Goal: Task Accomplishment & Management: Use online tool/utility

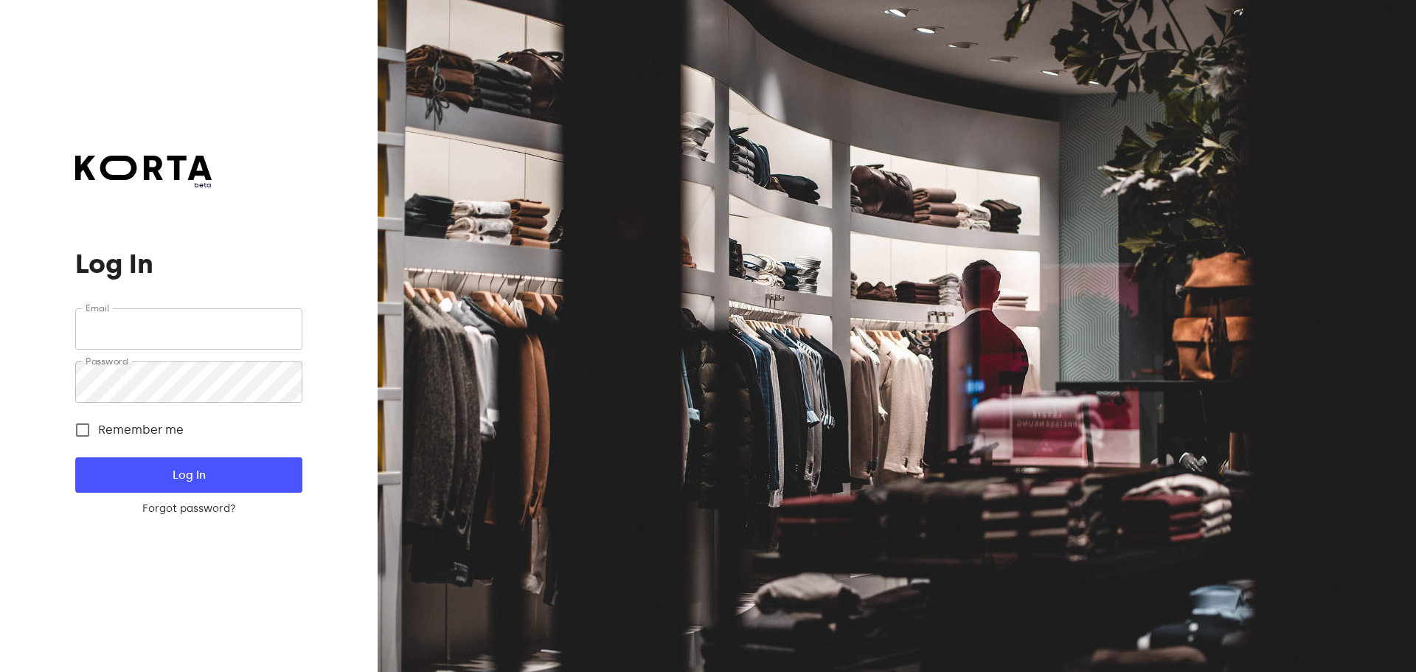
type input "[EMAIL_ADDRESS][DOMAIN_NAME]"
click at [273, 464] on button "Log In" at bounding box center [188, 474] width 226 height 35
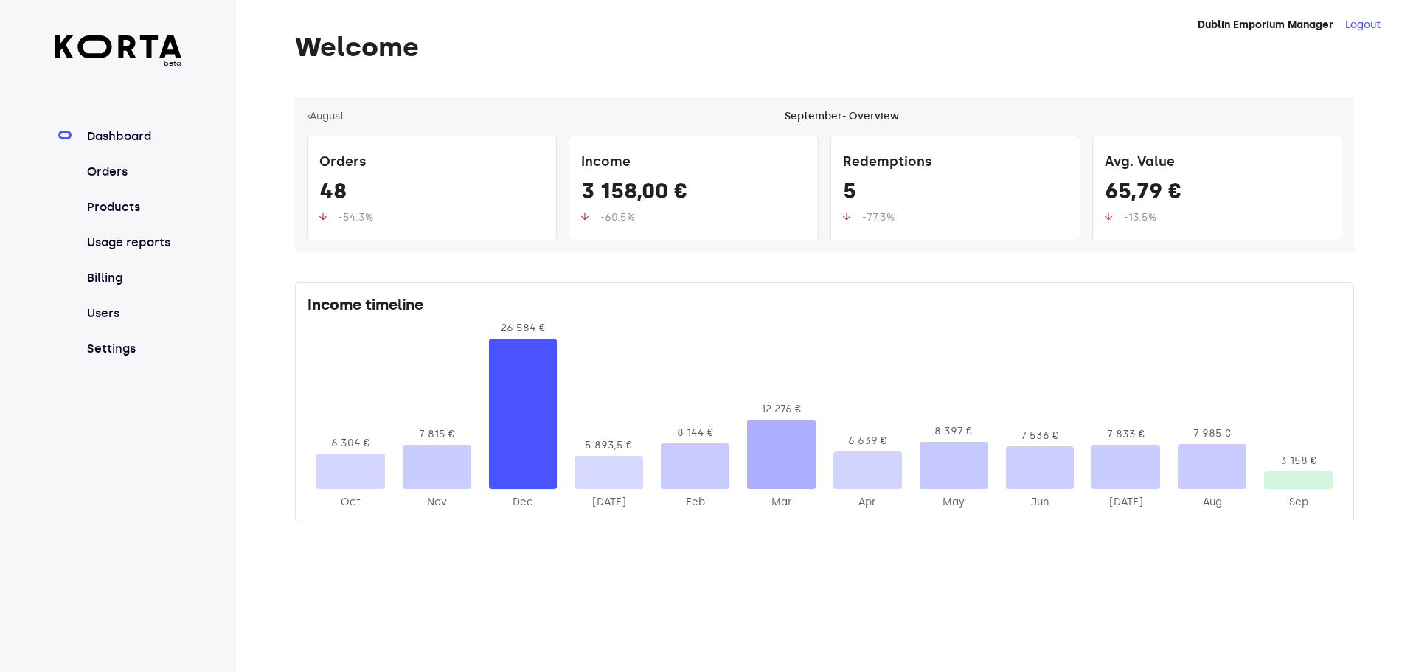
click at [151, 176] on link "Orders" at bounding box center [133, 172] width 98 height 18
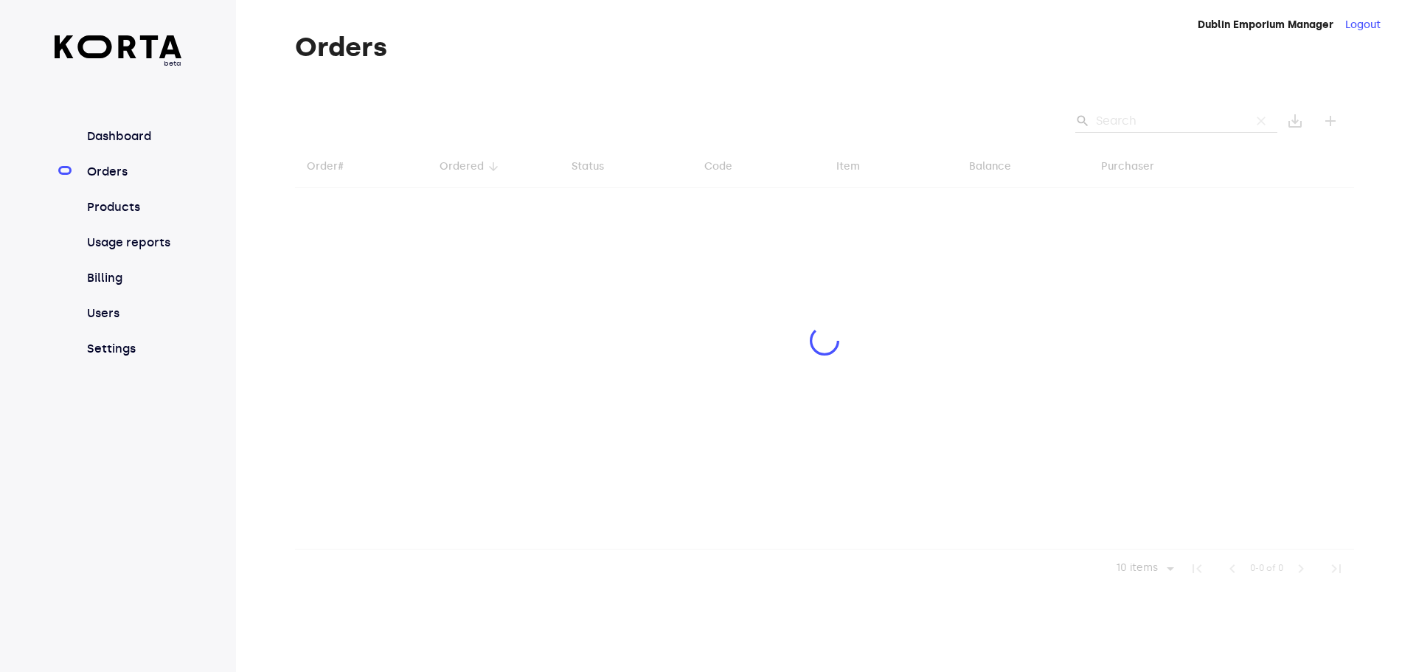
click at [114, 177] on link "Orders" at bounding box center [133, 172] width 98 height 18
click at [1150, 125] on div at bounding box center [824, 342] width 1059 height 490
click at [1122, 124] on div at bounding box center [824, 342] width 1059 height 490
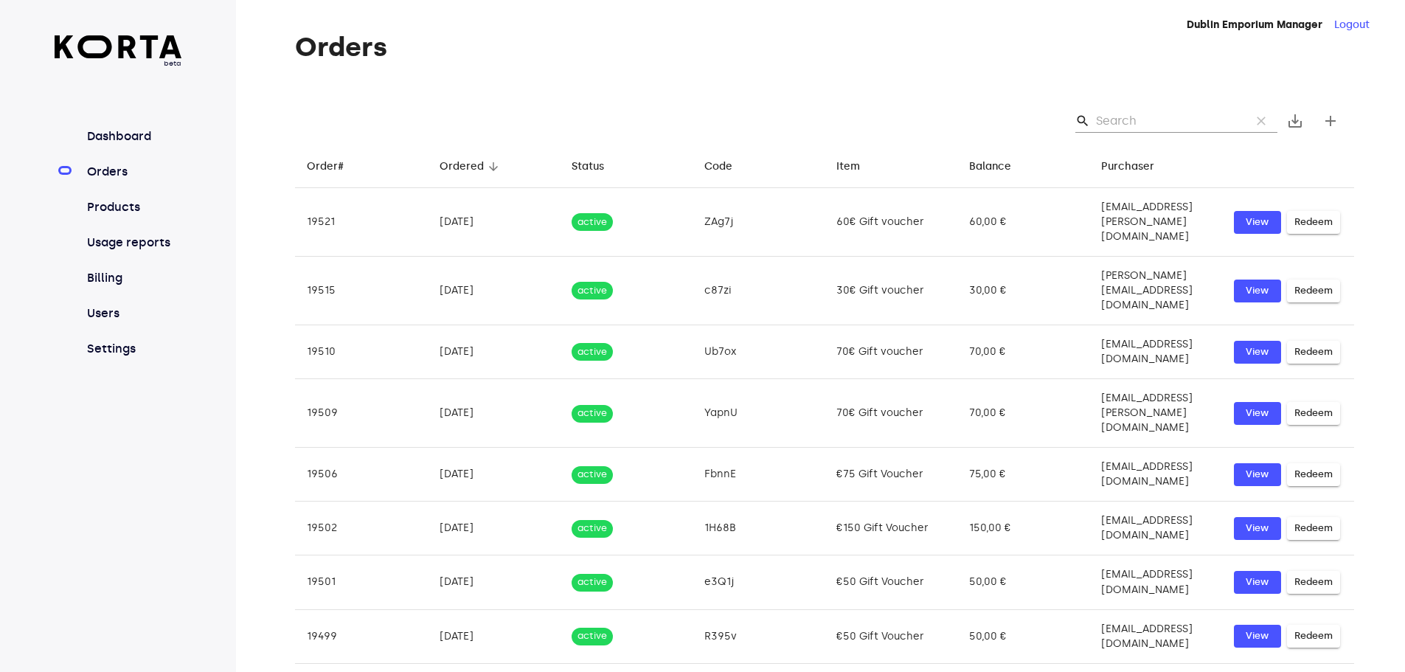
click at [1133, 118] on input "Search" at bounding box center [1167, 121] width 143 height 24
paste input "8B88U"
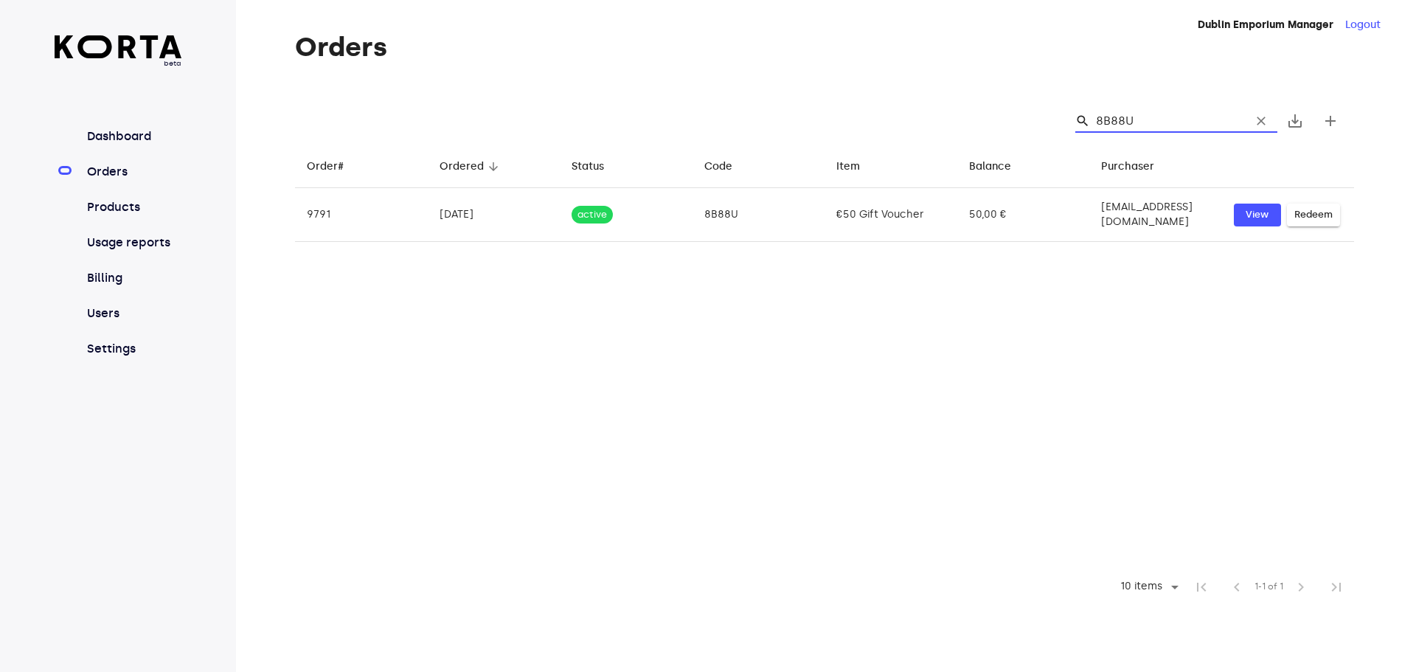
type input "8B88U"
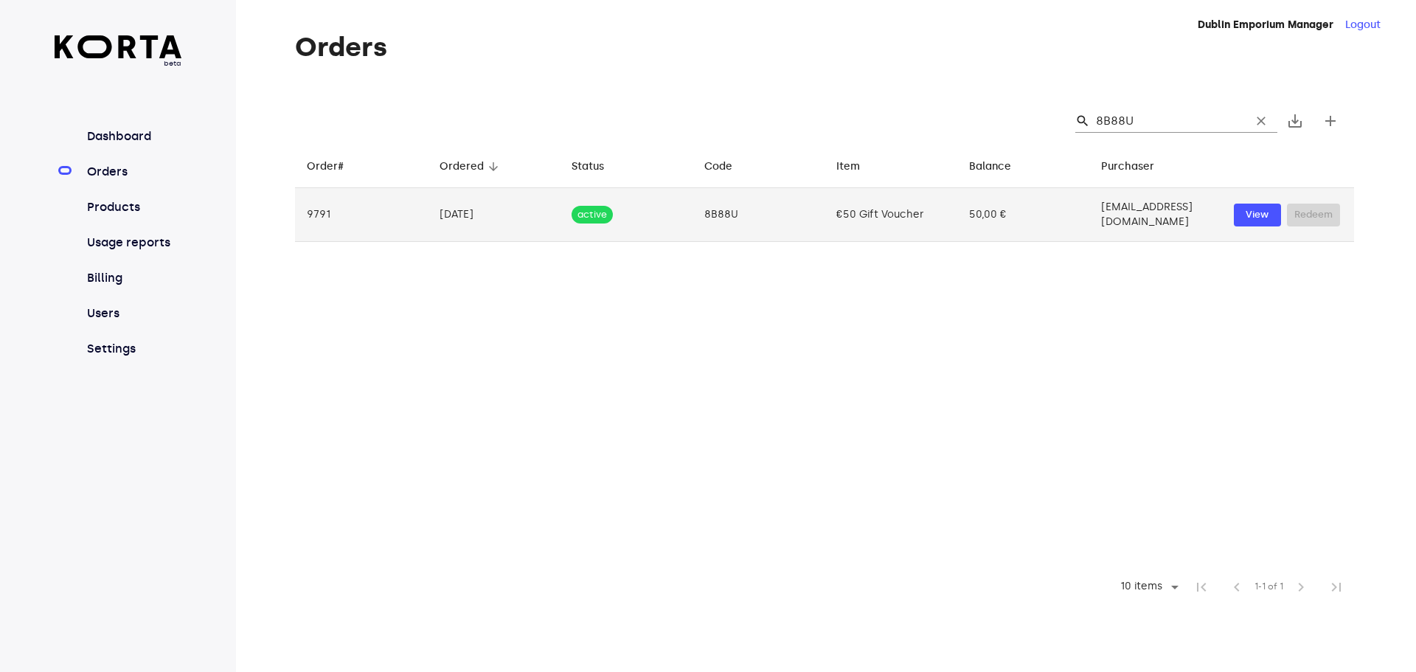
click at [1110, 212] on td "[EMAIL_ADDRESS][DOMAIN_NAME]" at bounding box center [1155, 215] width 133 height 54
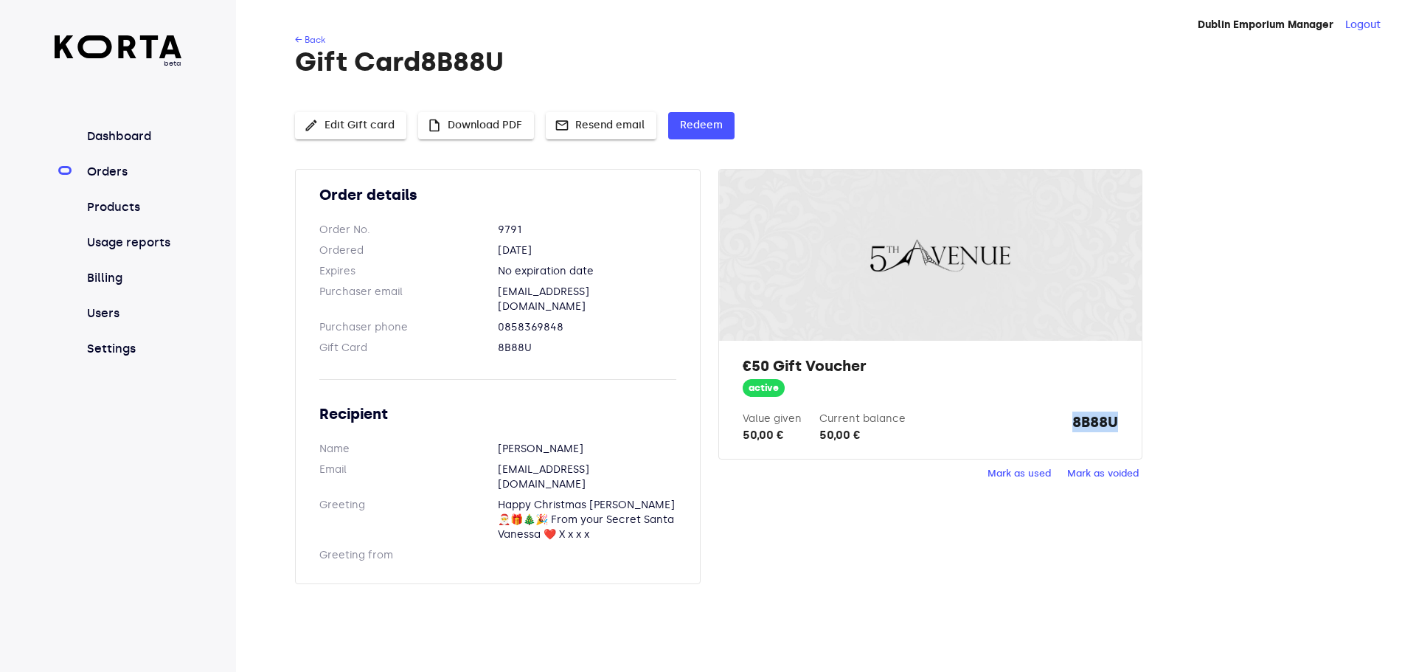
drag, startPoint x: 1128, startPoint y: 421, endPoint x: 1063, endPoint y: 424, distance: 64.2
click at [1063, 424] on div "€50 Gift Voucher active Value given 50,00 € Current balance 50,00 € 8B88U" at bounding box center [930, 400] width 422 height 118
copy strong "8B88U"
click at [704, 125] on span "Redeem" at bounding box center [701, 126] width 43 height 18
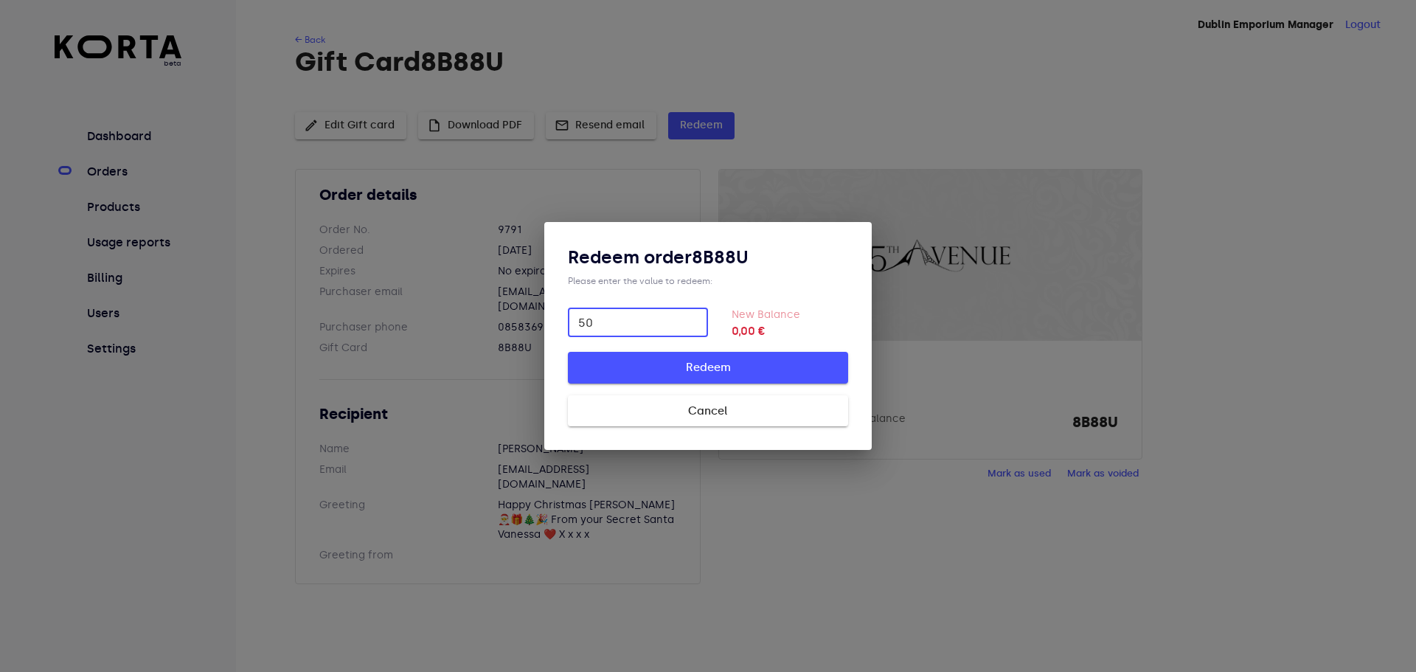
type input "50"
click at [774, 363] on span "Redeem" at bounding box center [707, 367] width 233 height 19
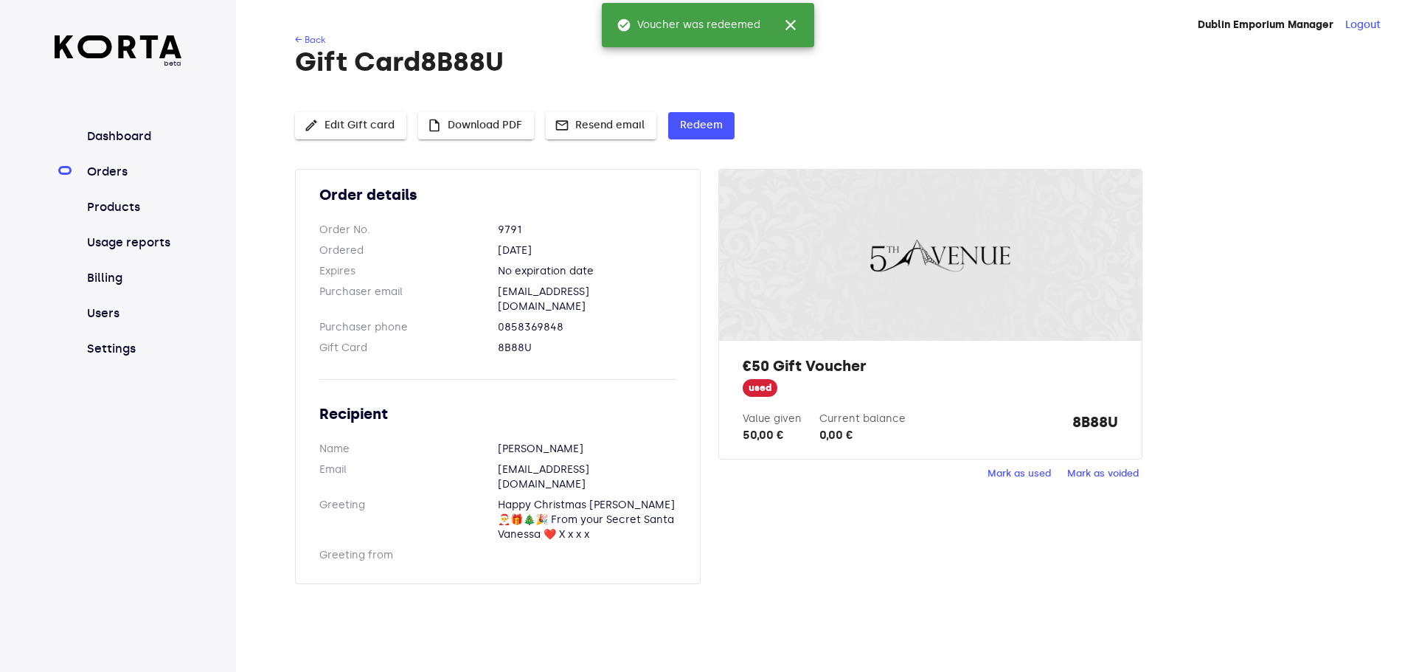
click at [109, 172] on link "Orders" at bounding box center [133, 172] width 98 height 18
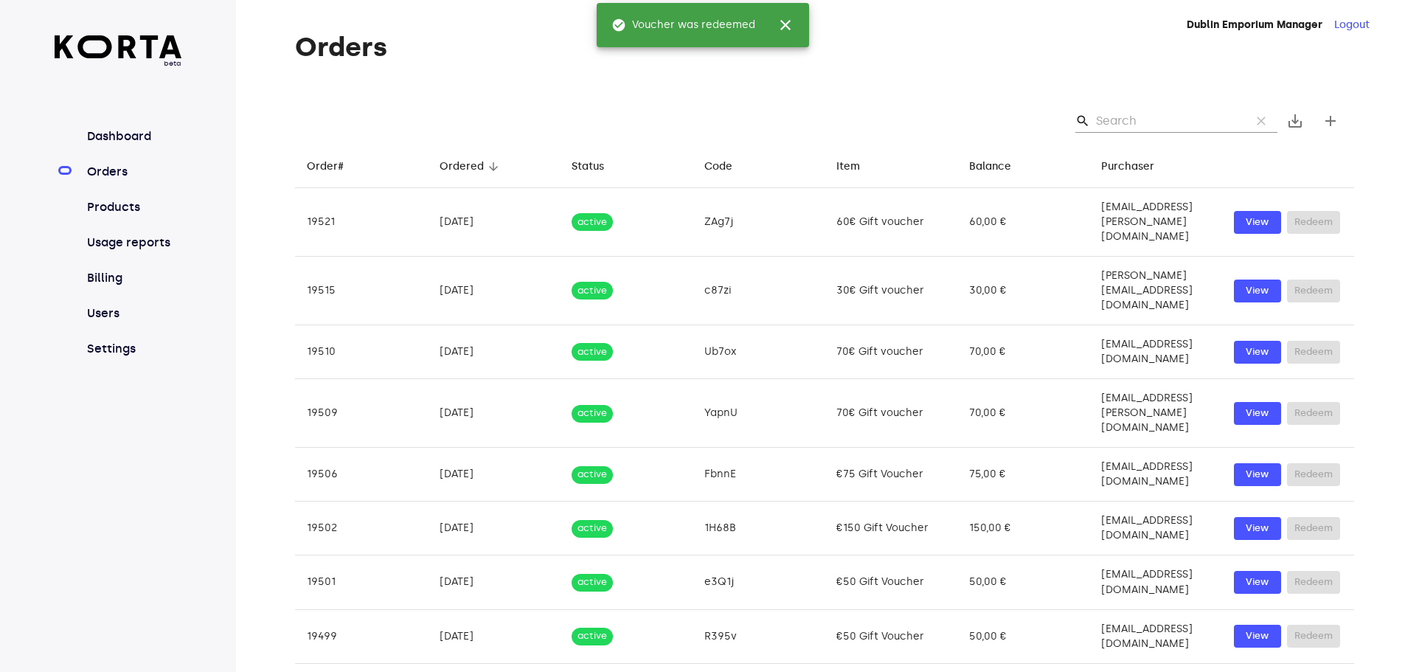
click at [1162, 114] on input "Search" at bounding box center [1167, 121] width 143 height 24
type input "X"
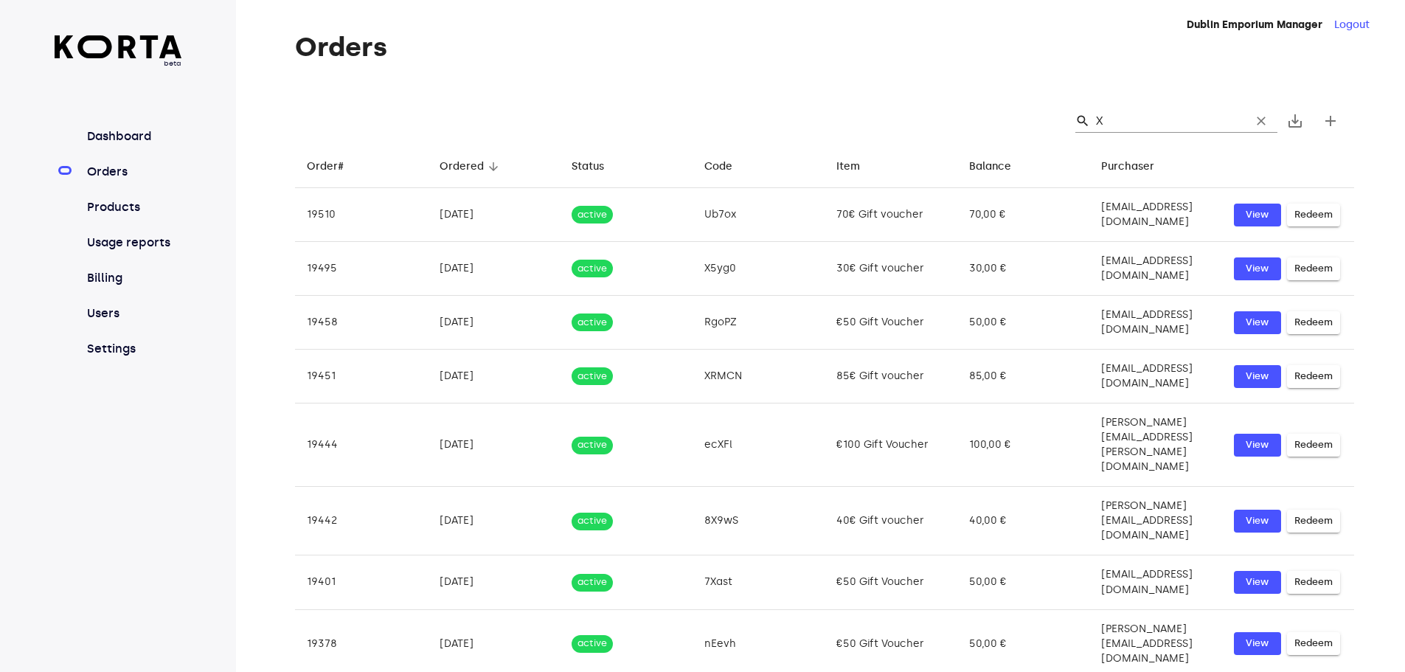
click at [1094, 108] on div "search X clear save_alt add" at bounding box center [824, 120] width 1059 height 47
click at [1111, 115] on input "X" at bounding box center [1167, 121] width 143 height 24
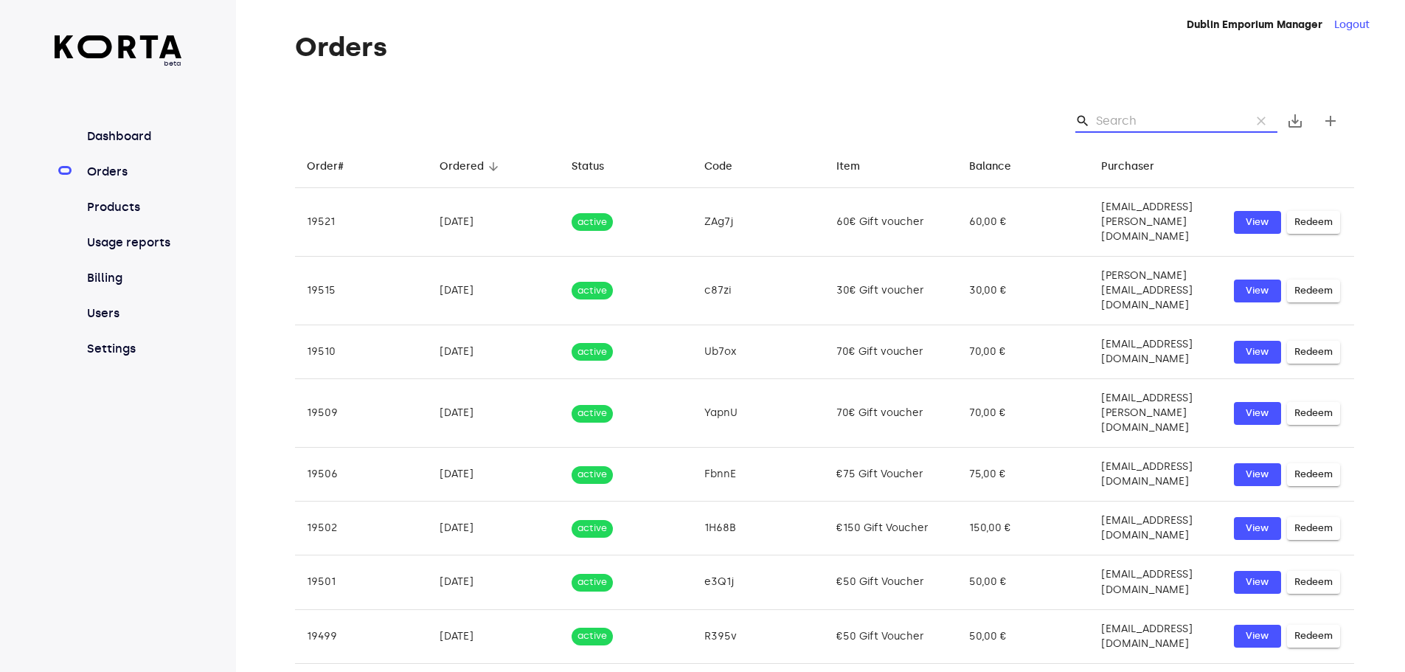
type input "X"
type input "c"
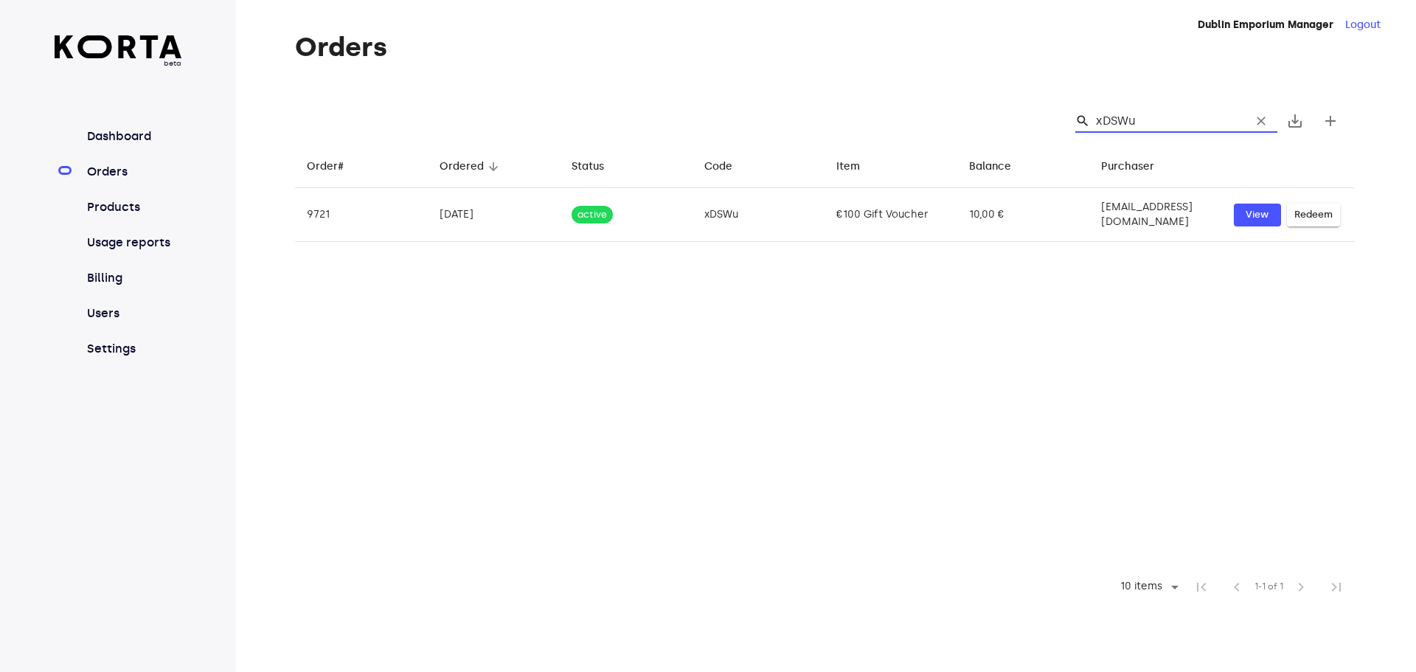
drag, startPoint x: 1139, startPoint y: 120, endPoint x: 1139, endPoint y: 109, distance: 11.1
click at [1098, 116] on input "xDSWu" at bounding box center [1167, 121] width 143 height 24
type input "xDSWu"
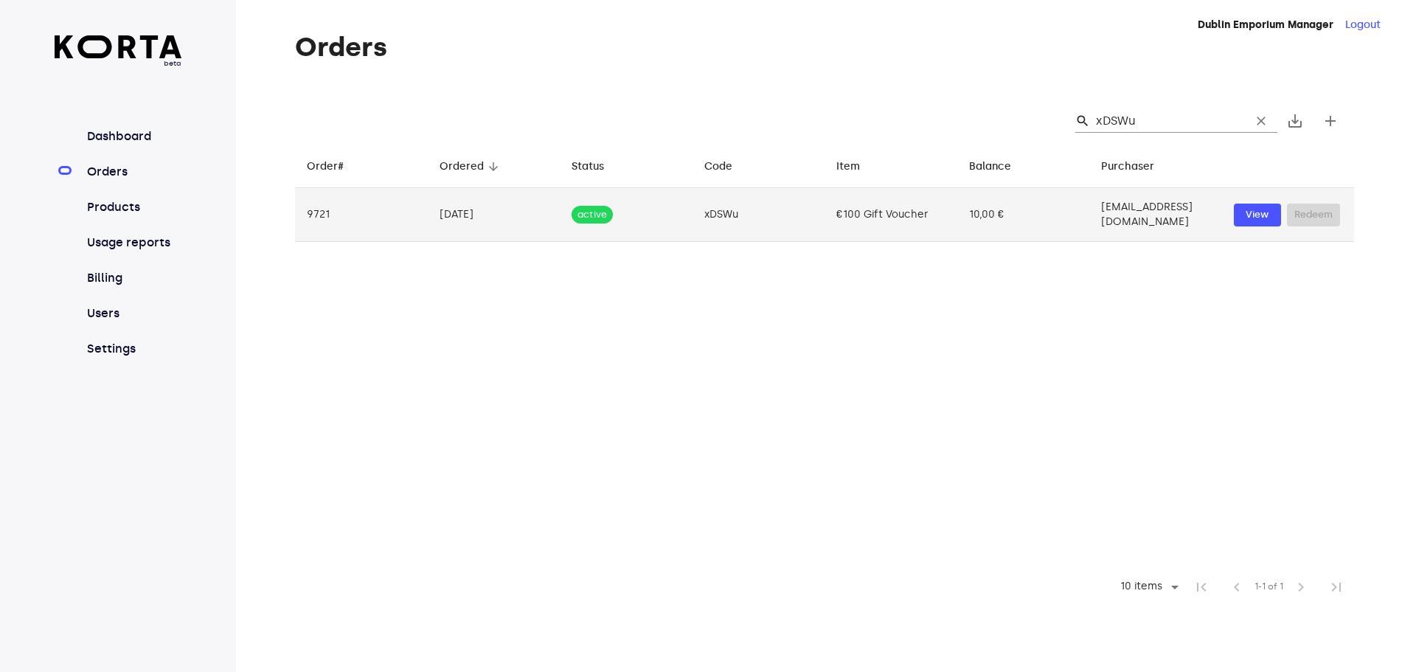
click at [1152, 211] on td "[EMAIL_ADDRESS][DOMAIN_NAME]" at bounding box center [1155, 215] width 133 height 54
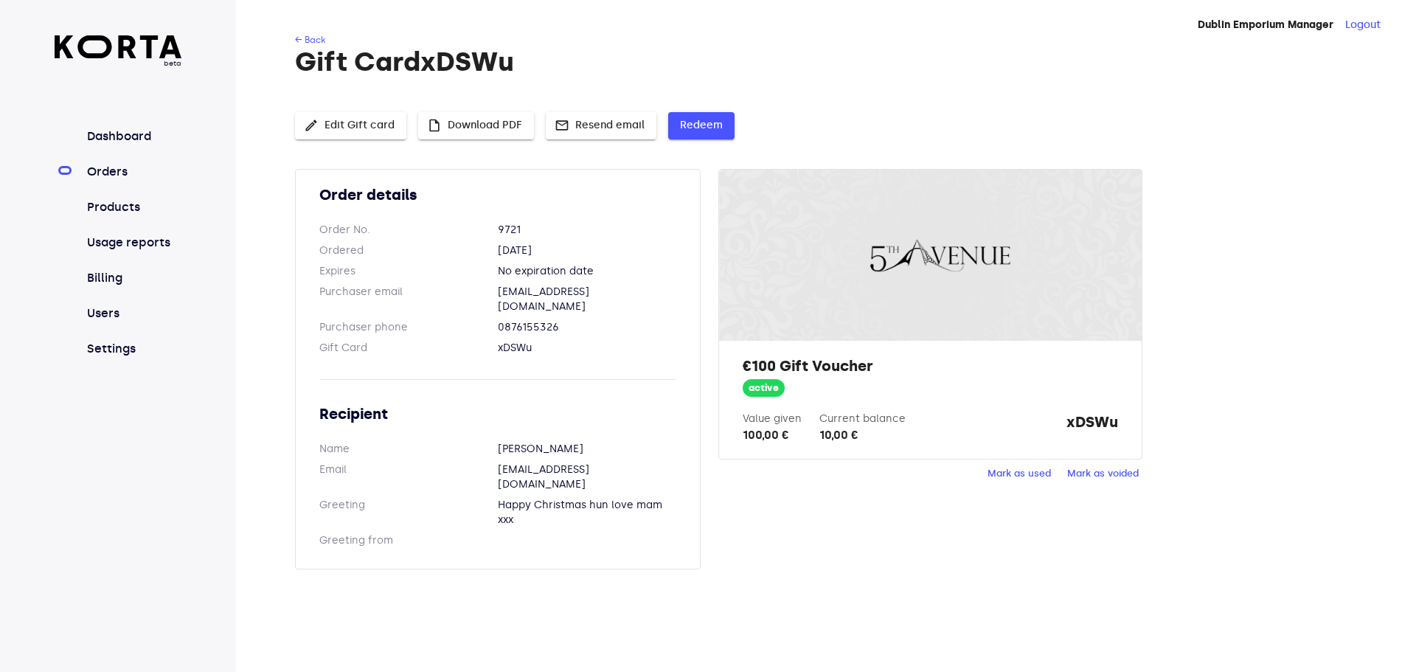
click at [713, 129] on span "Redeem" at bounding box center [701, 126] width 43 height 18
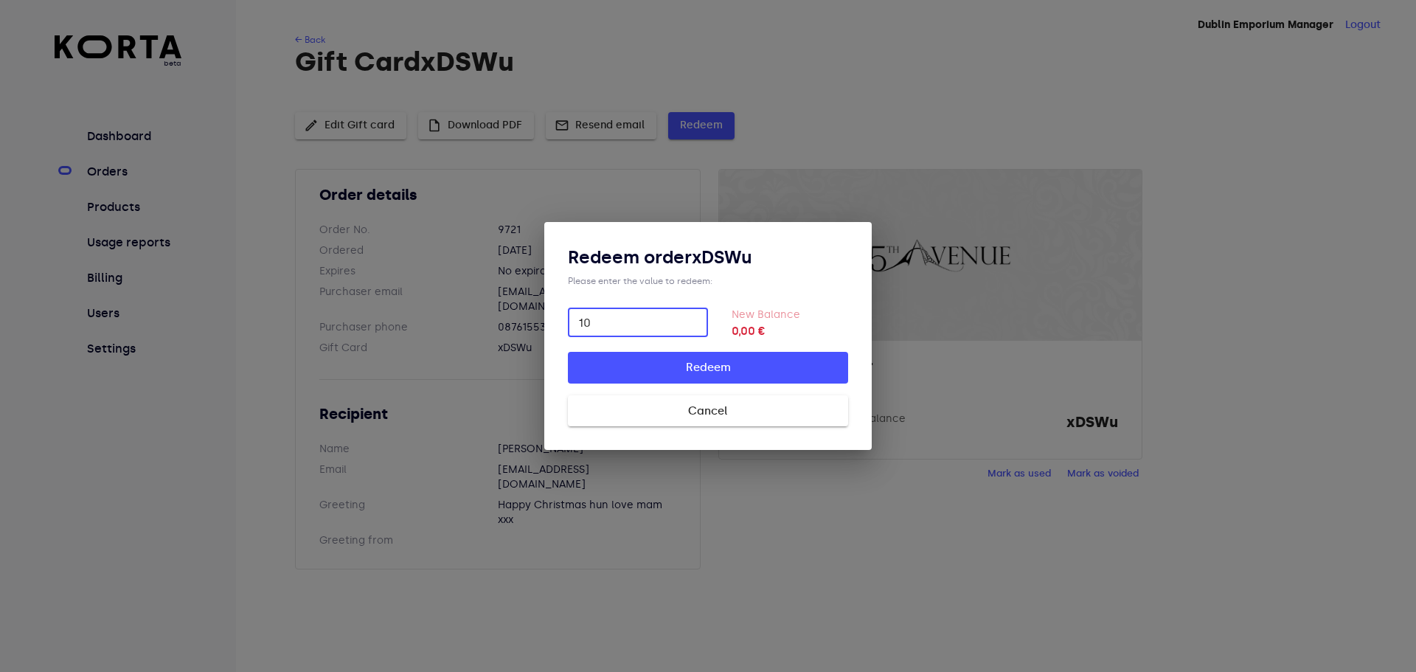
type input "10"
click at [753, 371] on span "Redeem" at bounding box center [707, 367] width 233 height 19
